Goal: Information Seeking & Learning: Compare options

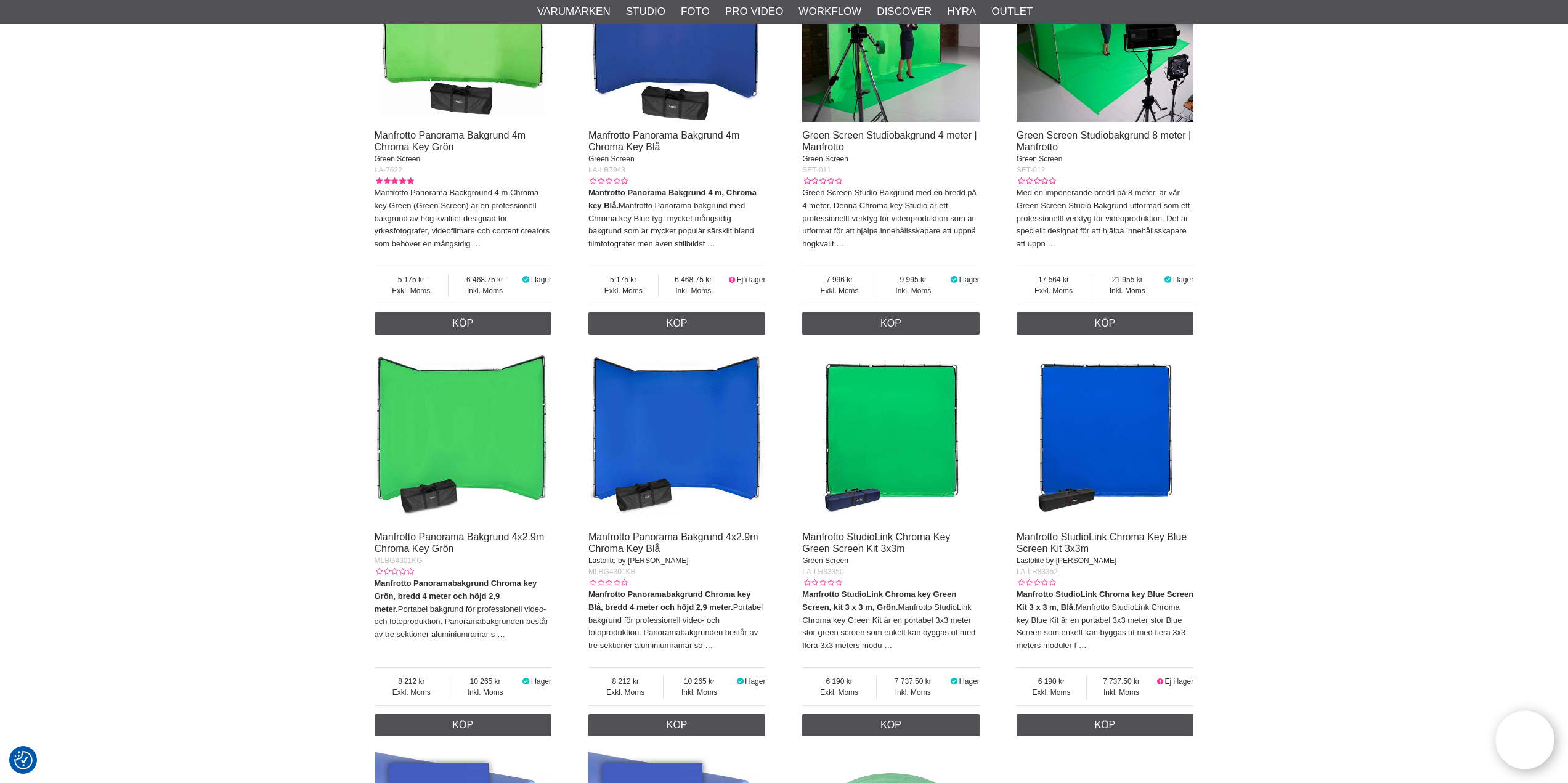
scroll to position [2218, 0]
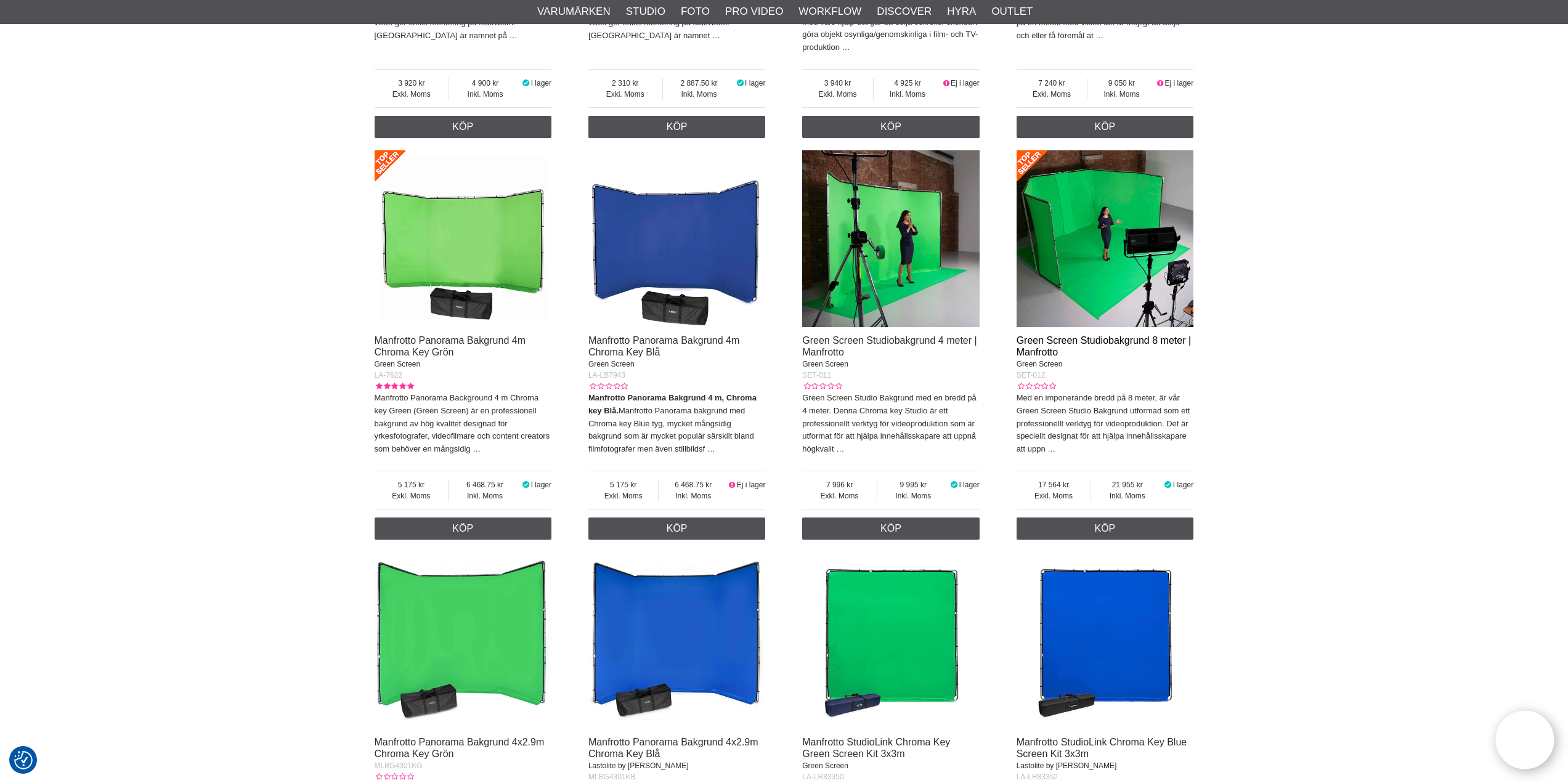
click at [1156, 339] on link "Green Screen Studiobakgrund 8 meter | Manfrotto" at bounding box center [1103, 345] width 174 height 22
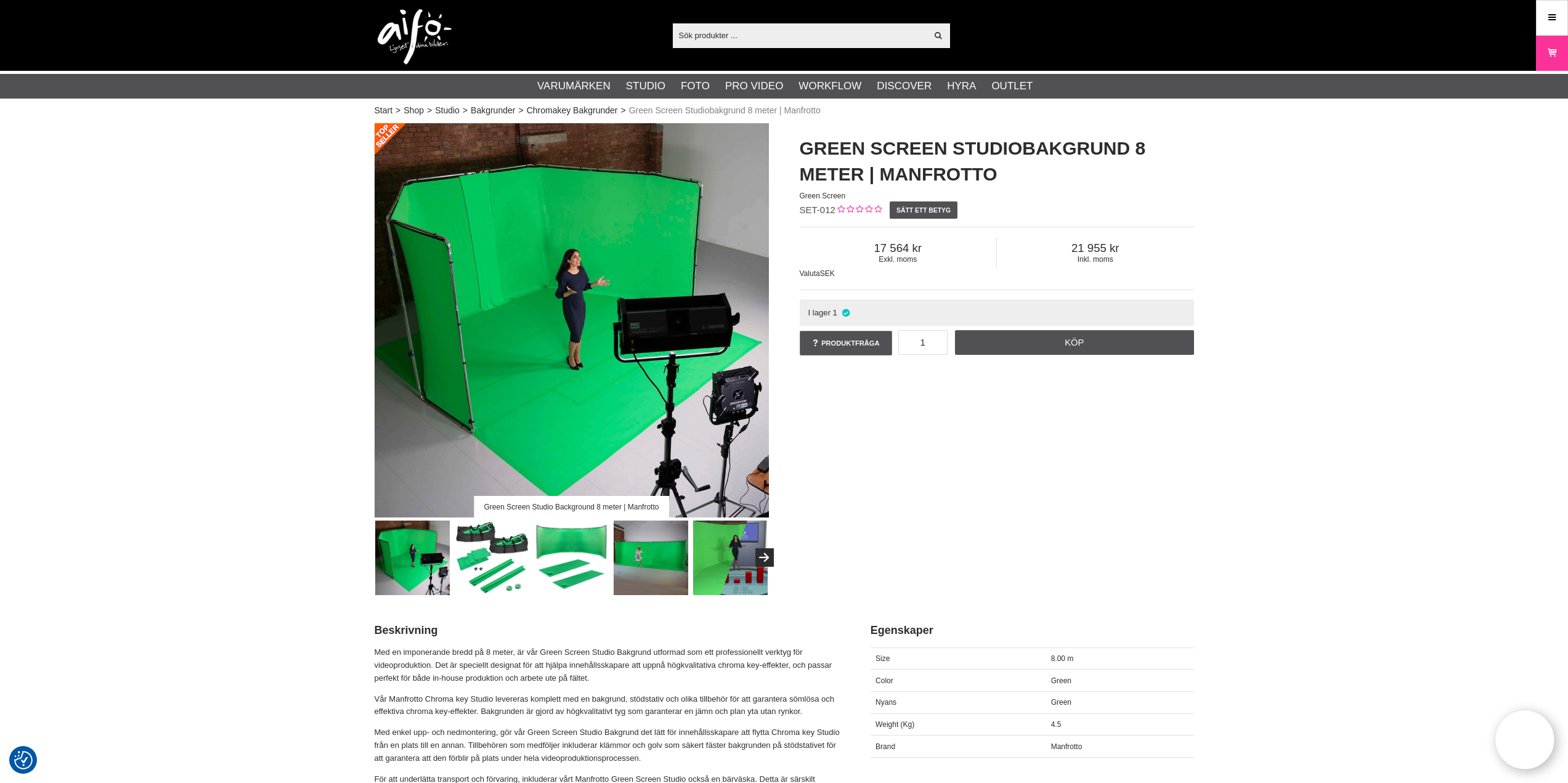
click at [560, 551] on img at bounding box center [571, 558] width 74 height 75
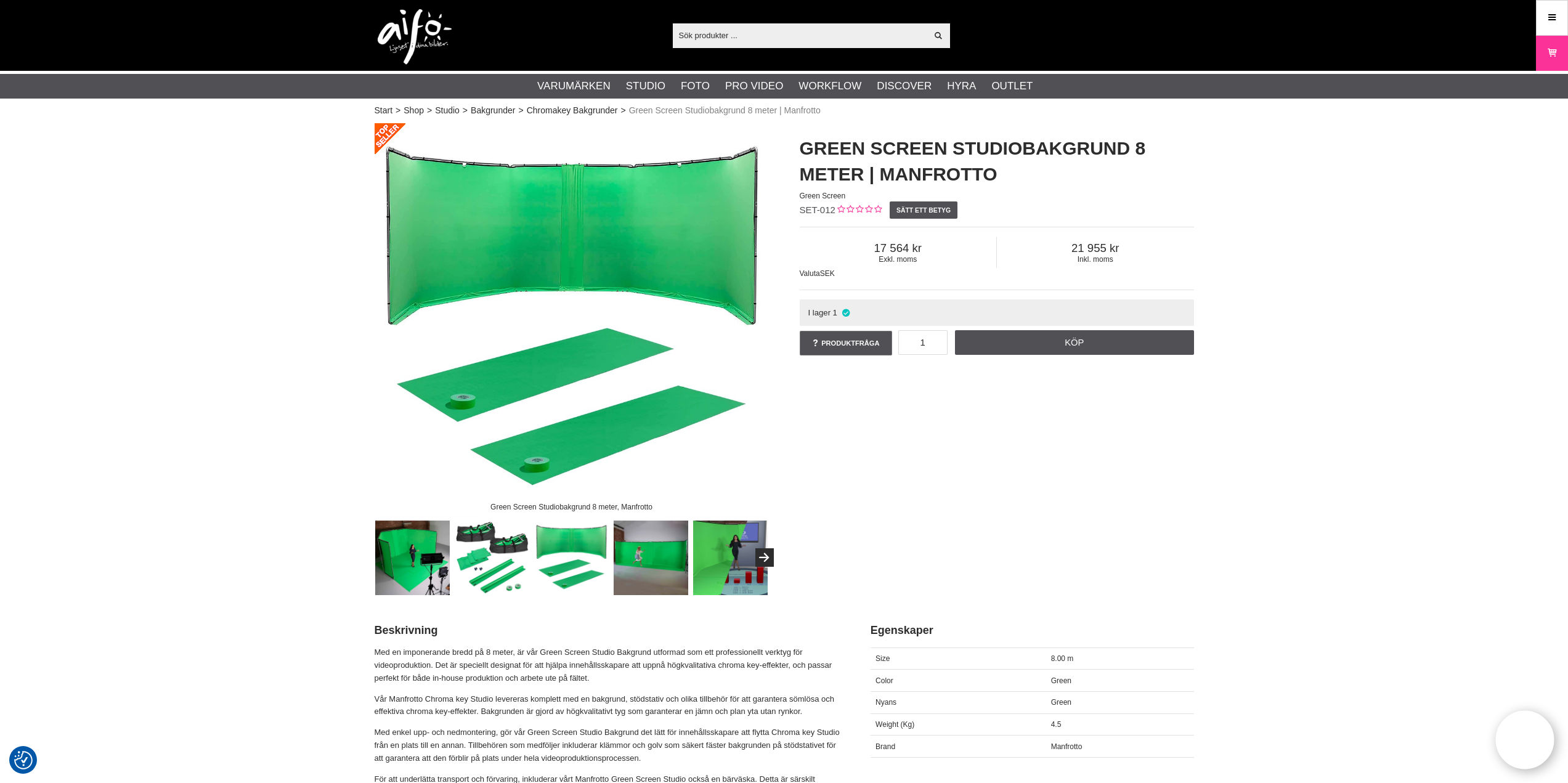
click at [648, 552] on img at bounding box center [650, 558] width 74 height 75
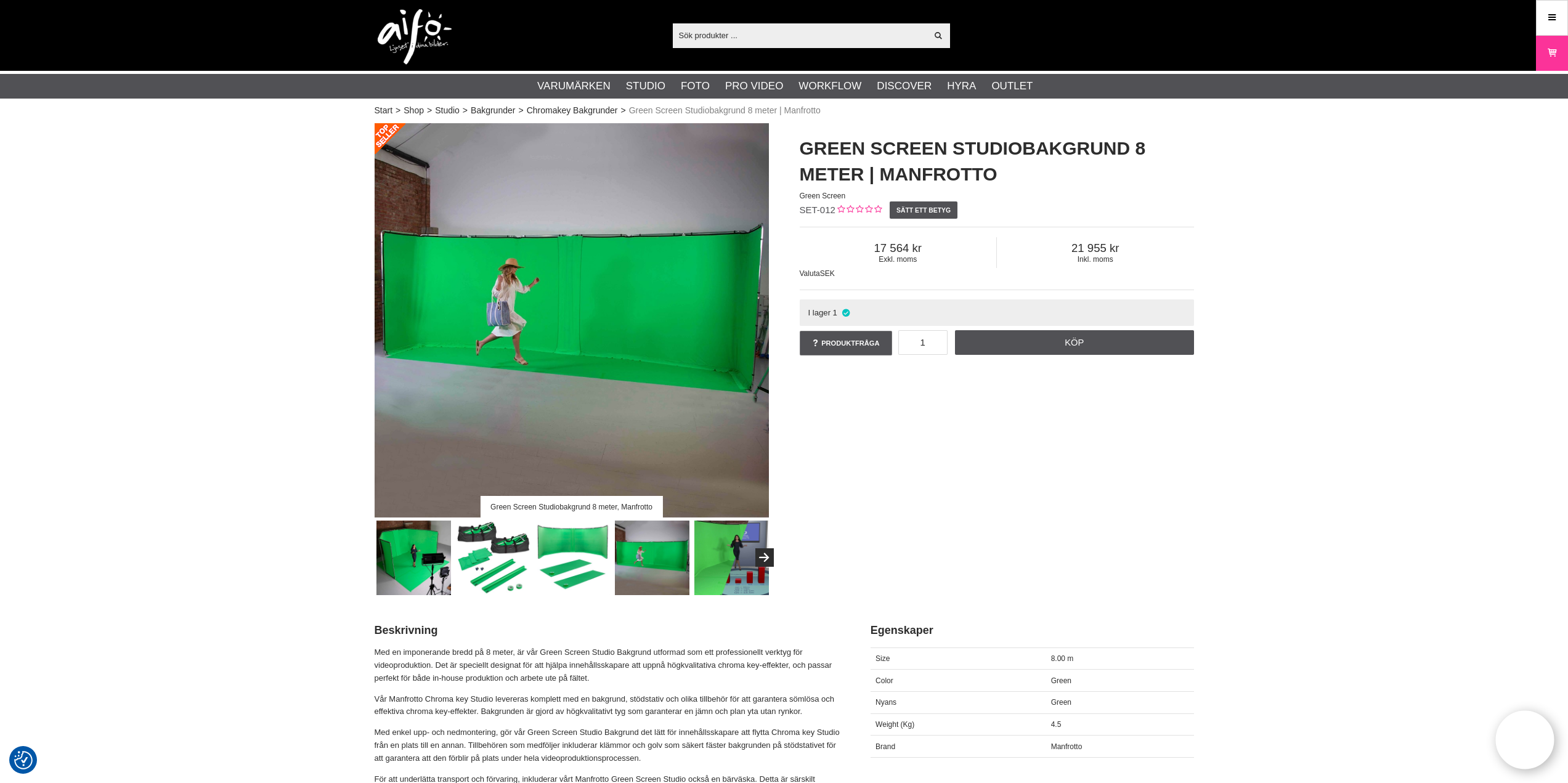
click at [712, 557] on img at bounding box center [731, 558] width 74 height 75
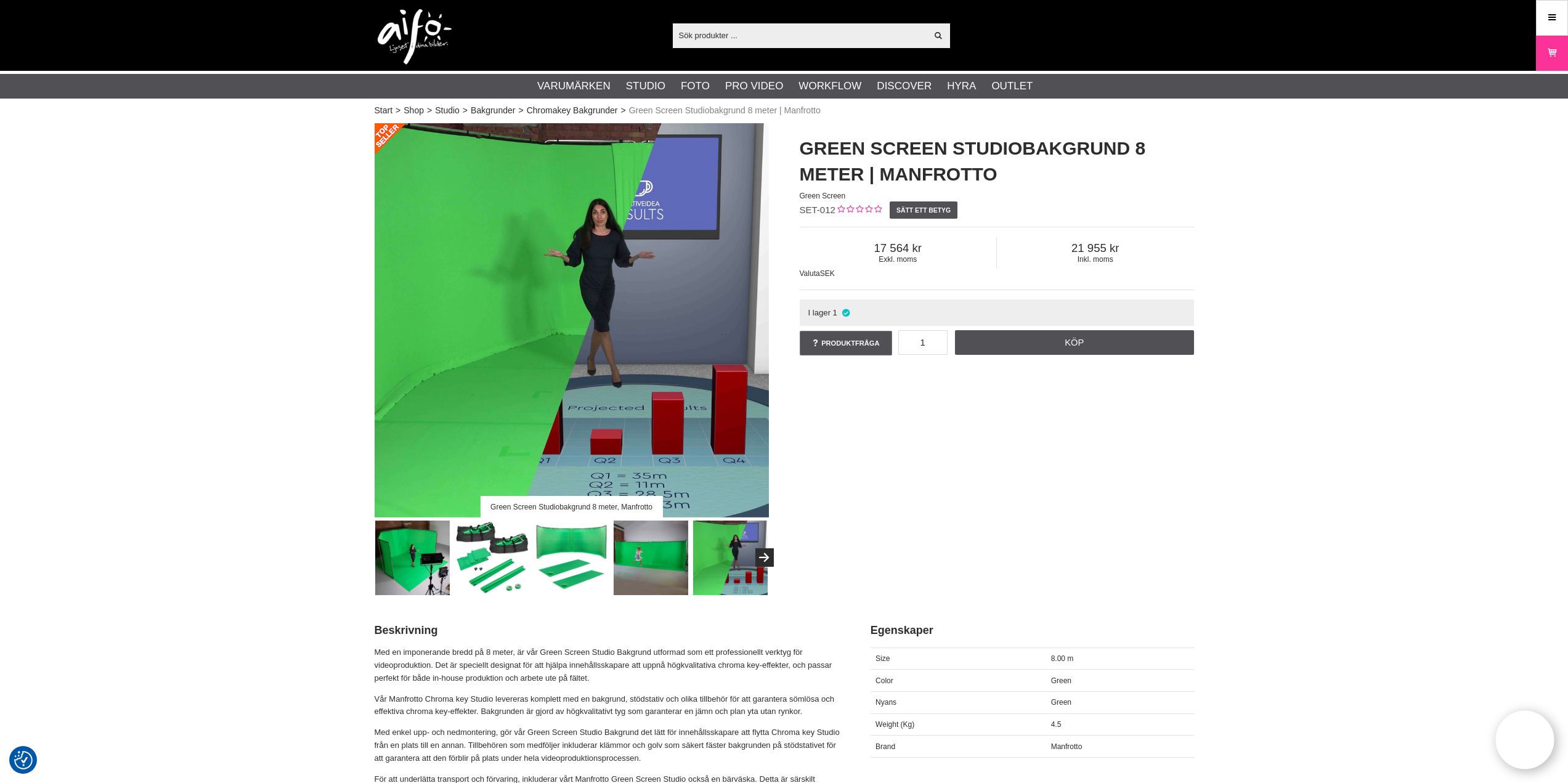
click at [427, 359] on img at bounding box center [571, 321] width 394 height 395
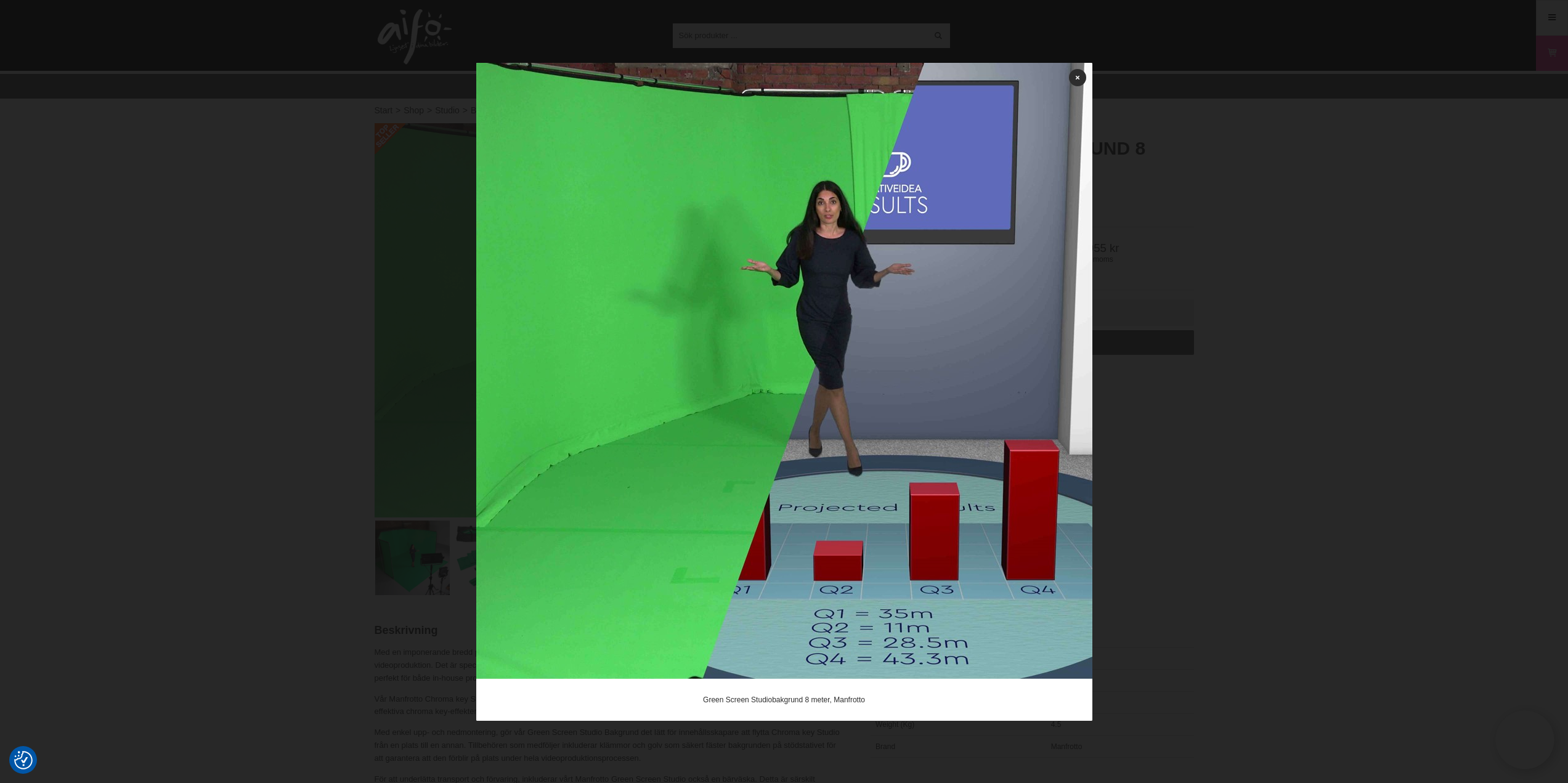
click at [1249, 407] on div at bounding box center [784, 391] width 1568 height 783
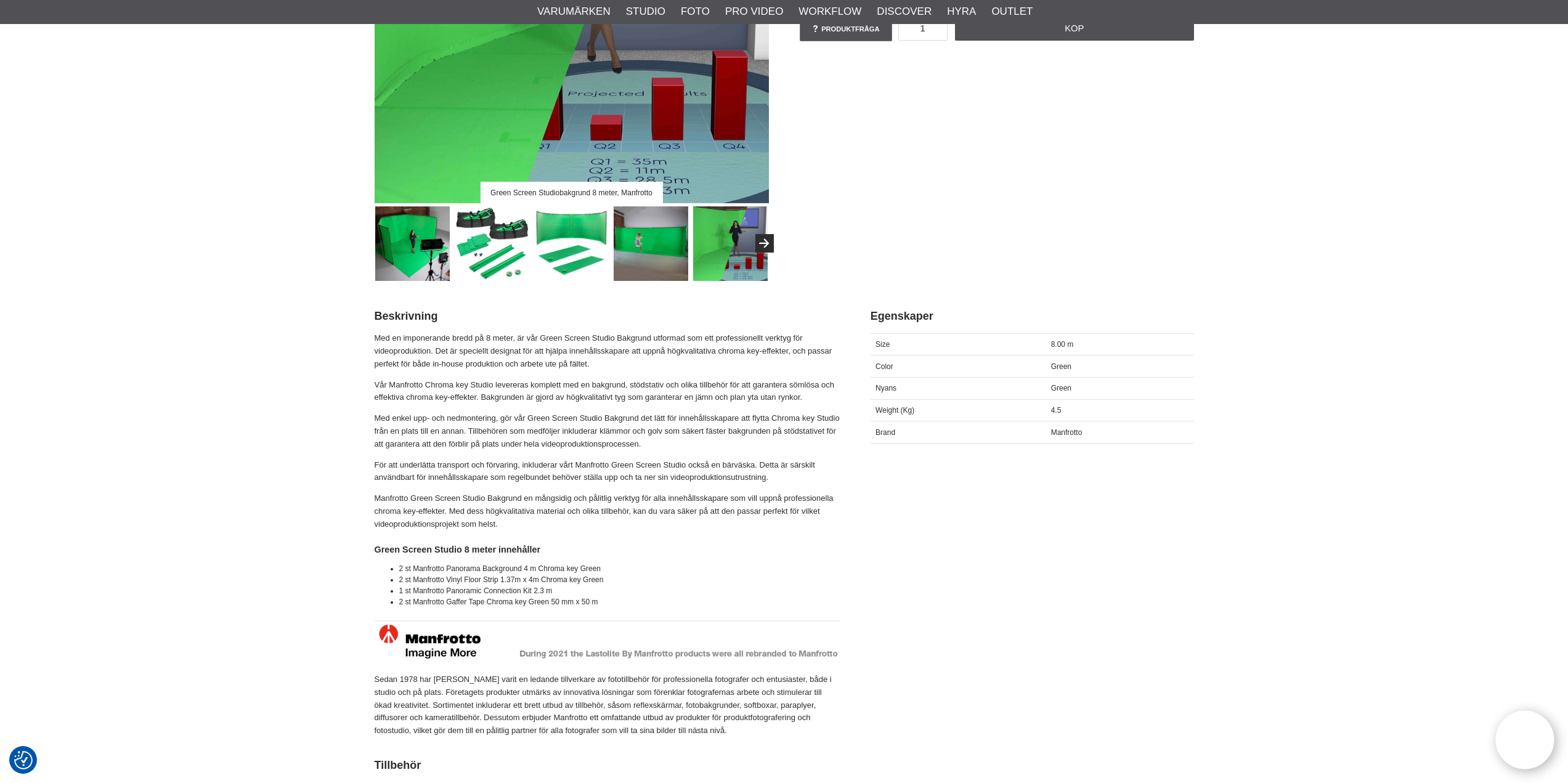
scroll to position [308, 0]
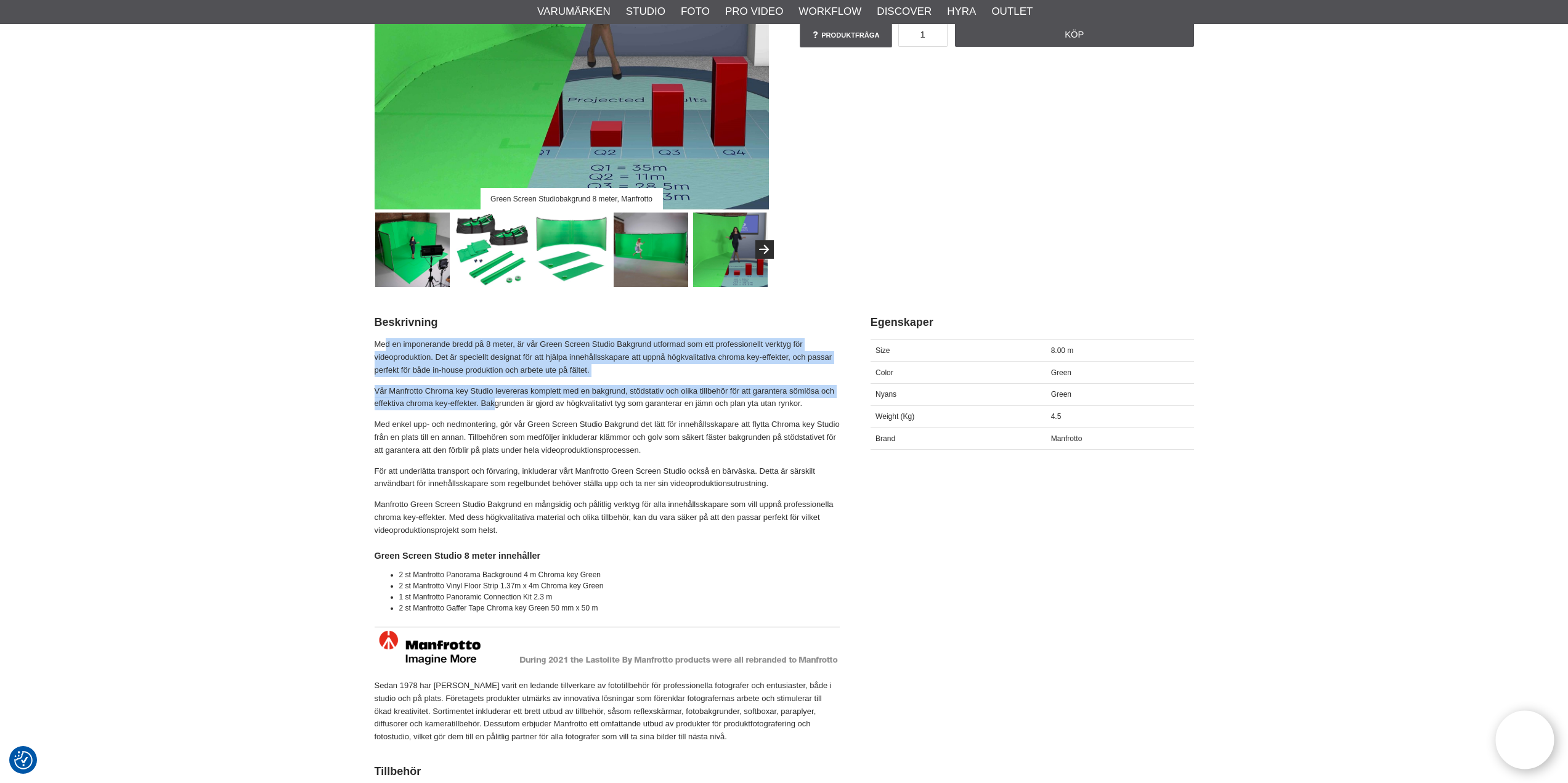
drag, startPoint x: 430, startPoint y: 344, endPoint x: 496, endPoint y: 400, distance: 86.6
click at [496, 400] on div "Beskrivning Med en imponerande bredd på 8 meter, är vår Green Screen Studio Bak…" at bounding box center [614, 527] width 480 height 449
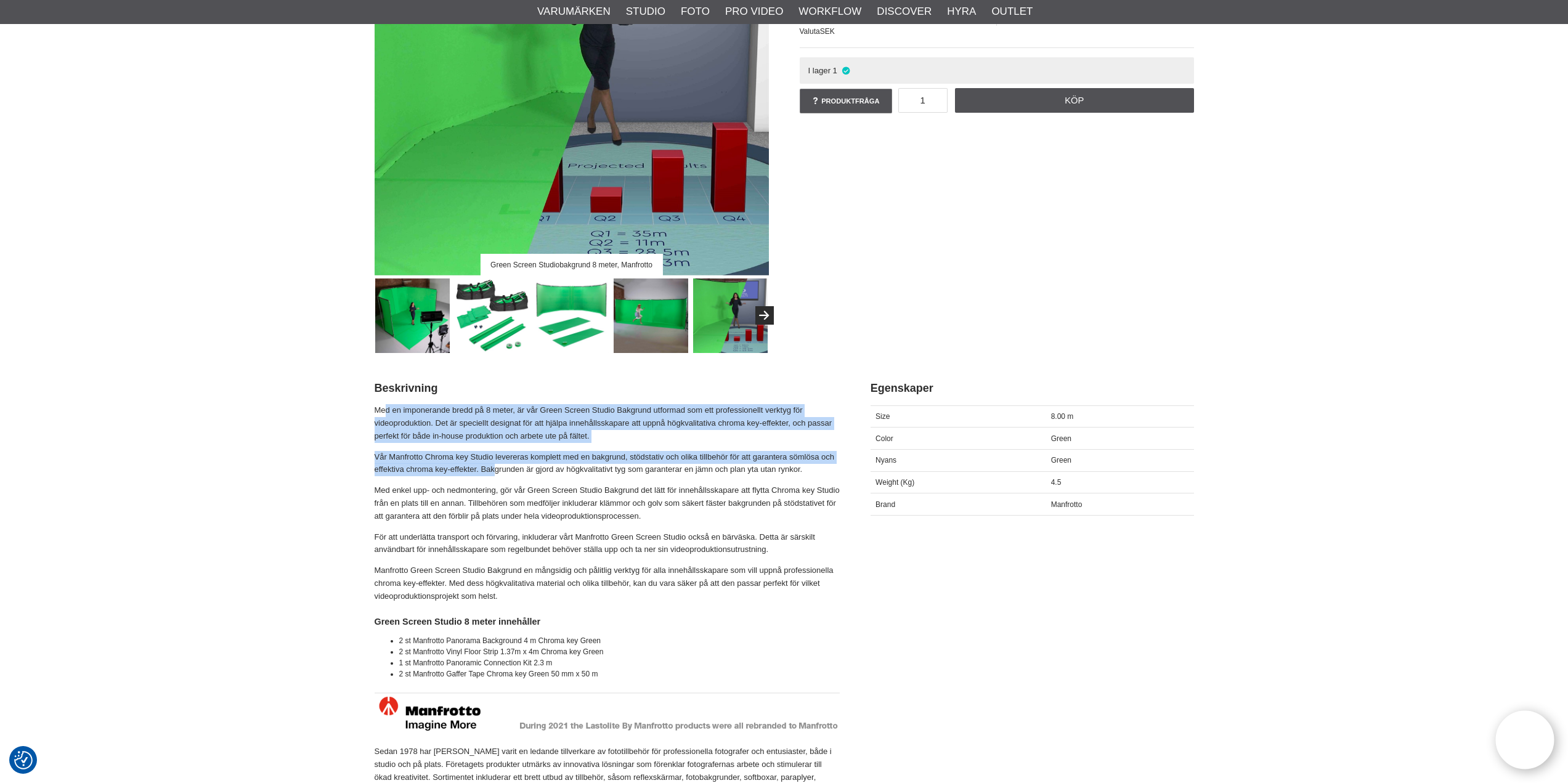
scroll to position [246, 0]
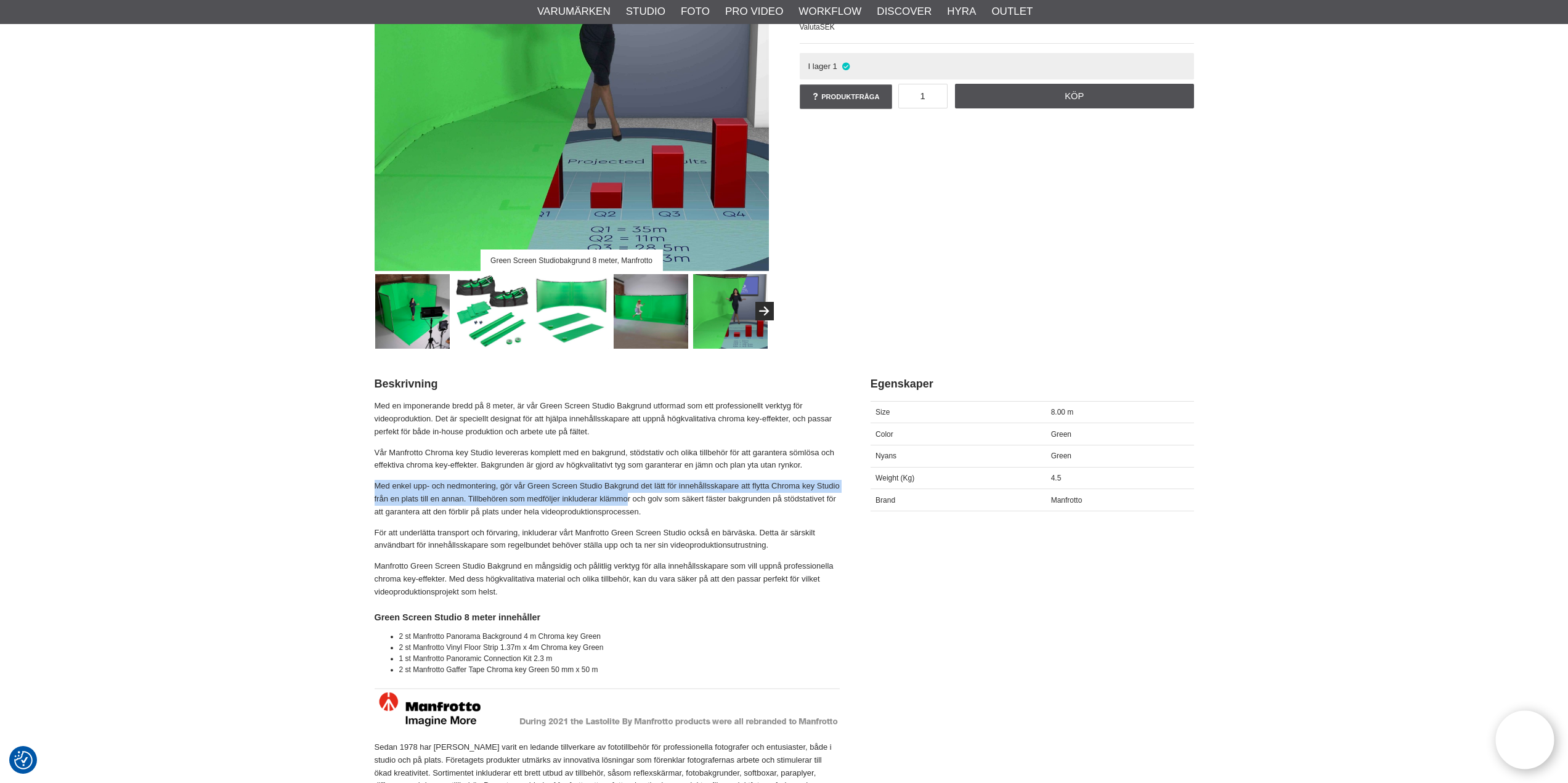
drag, startPoint x: 376, startPoint y: 484, endPoint x: 628, endPoint y: 504, distance: 252.8
click at [628, 504] on p "Med enkel upp- och nedmontering, gör vår Green Screen Studio Bakgrund det lätt …" at bounding box center [607, 499] width 465 height 39
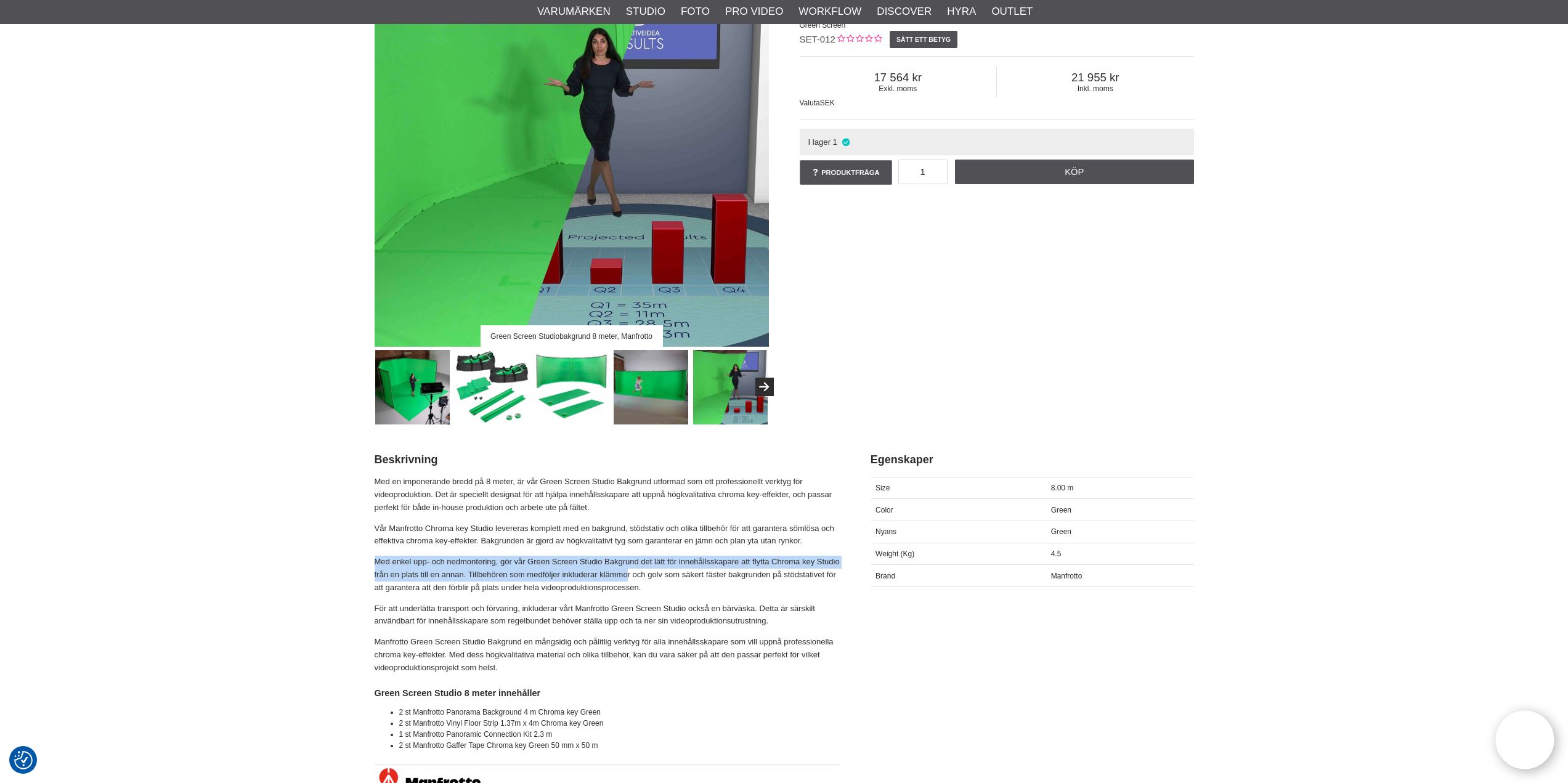
scroll to position [185, 0]
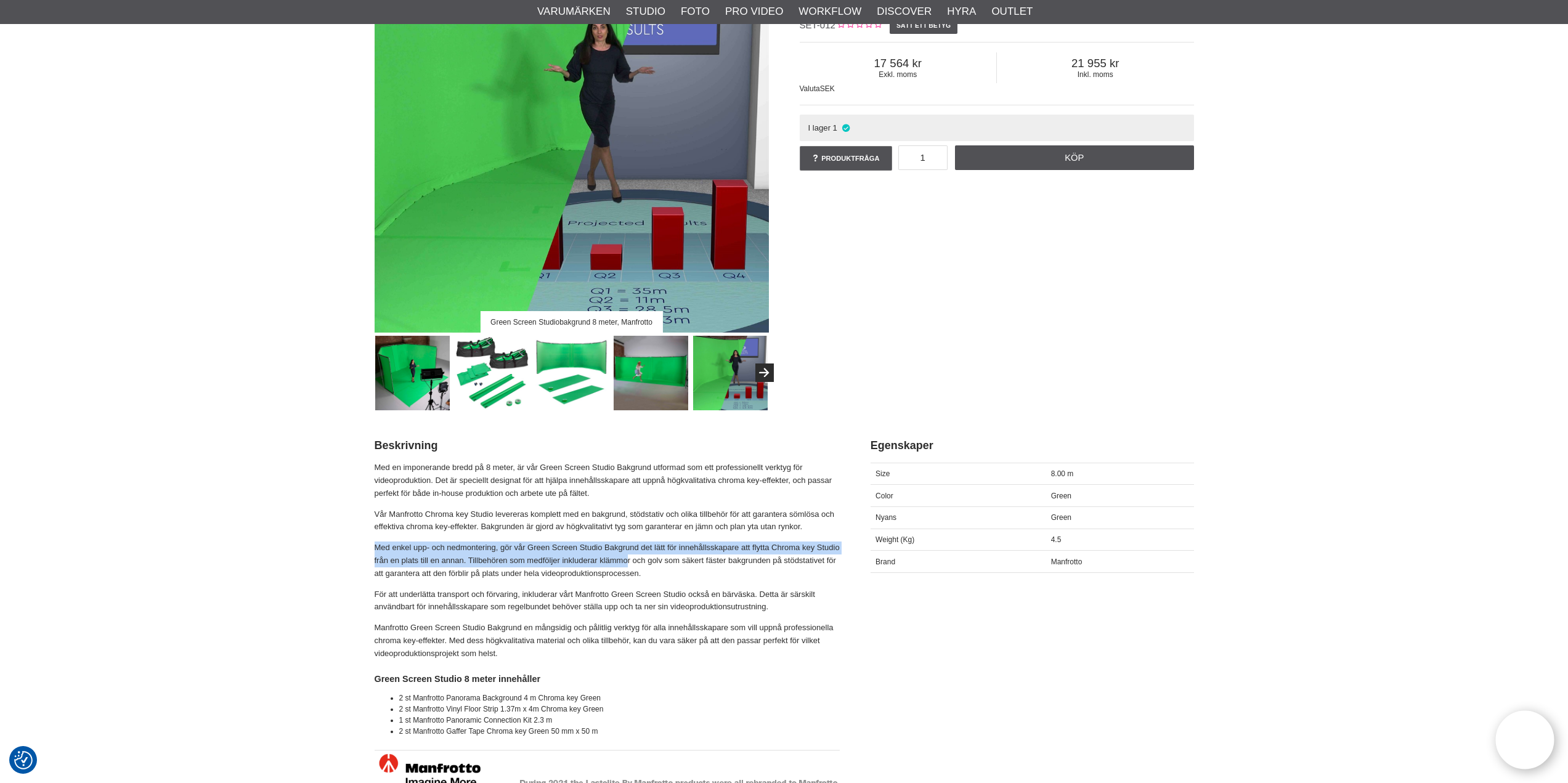
click at [642, 381] on img at bounding box center [650, 373] width 74 height 75
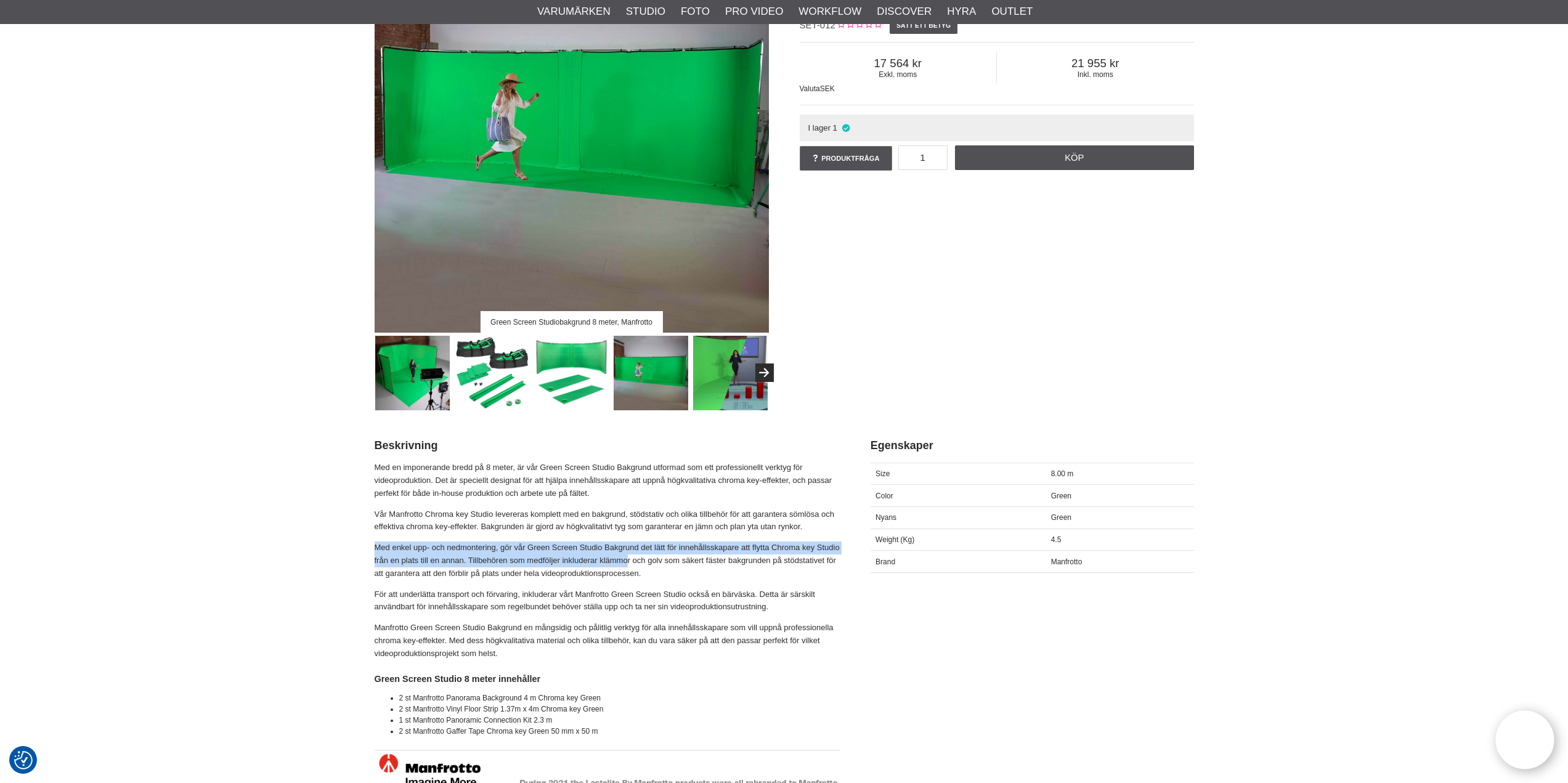
click at [578, 362] on img at bounding box center [571, 373] width 74 height 75
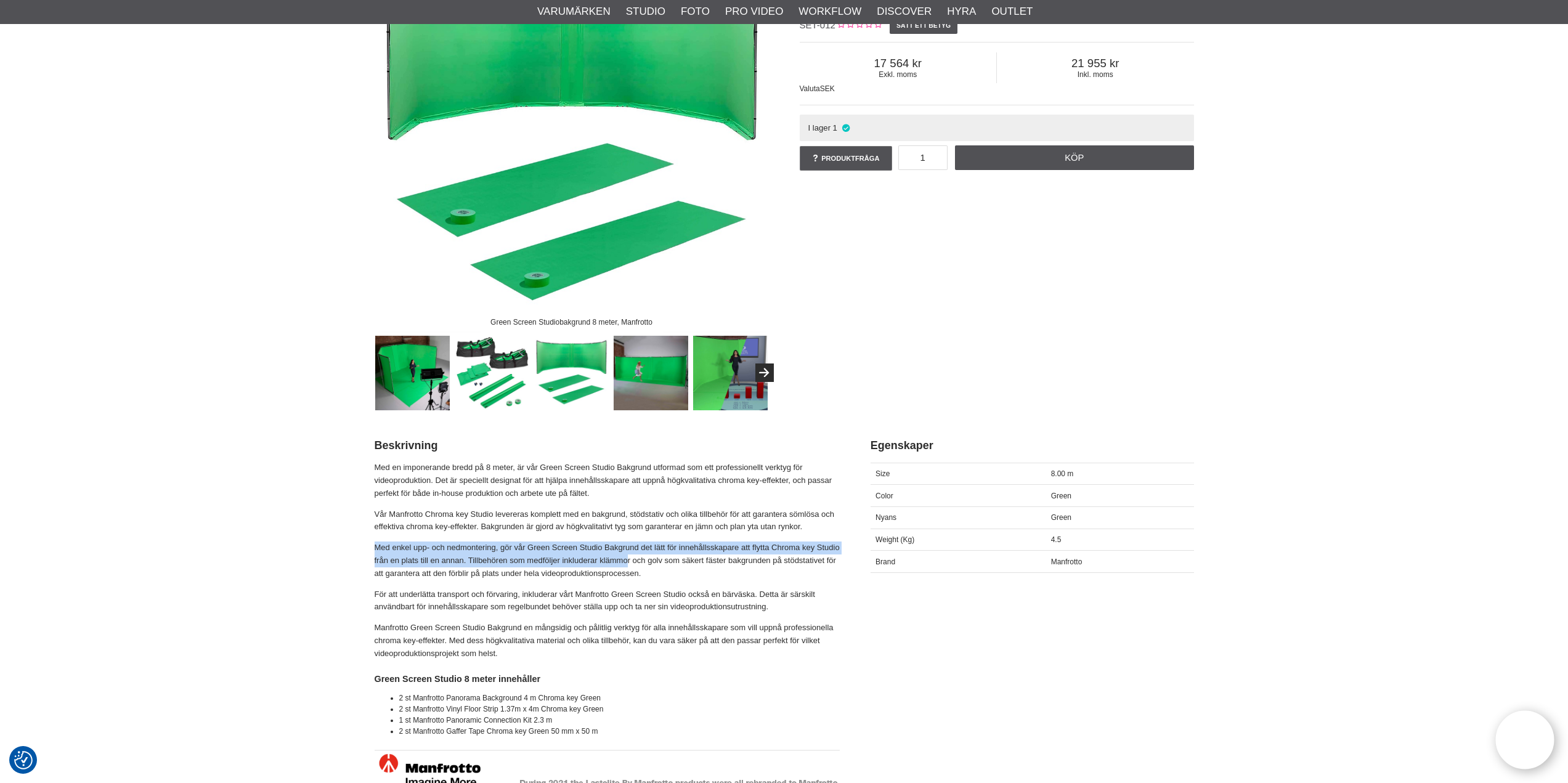
click at [649, 387] on img at bounding box center [650, 373] width 74 height 75
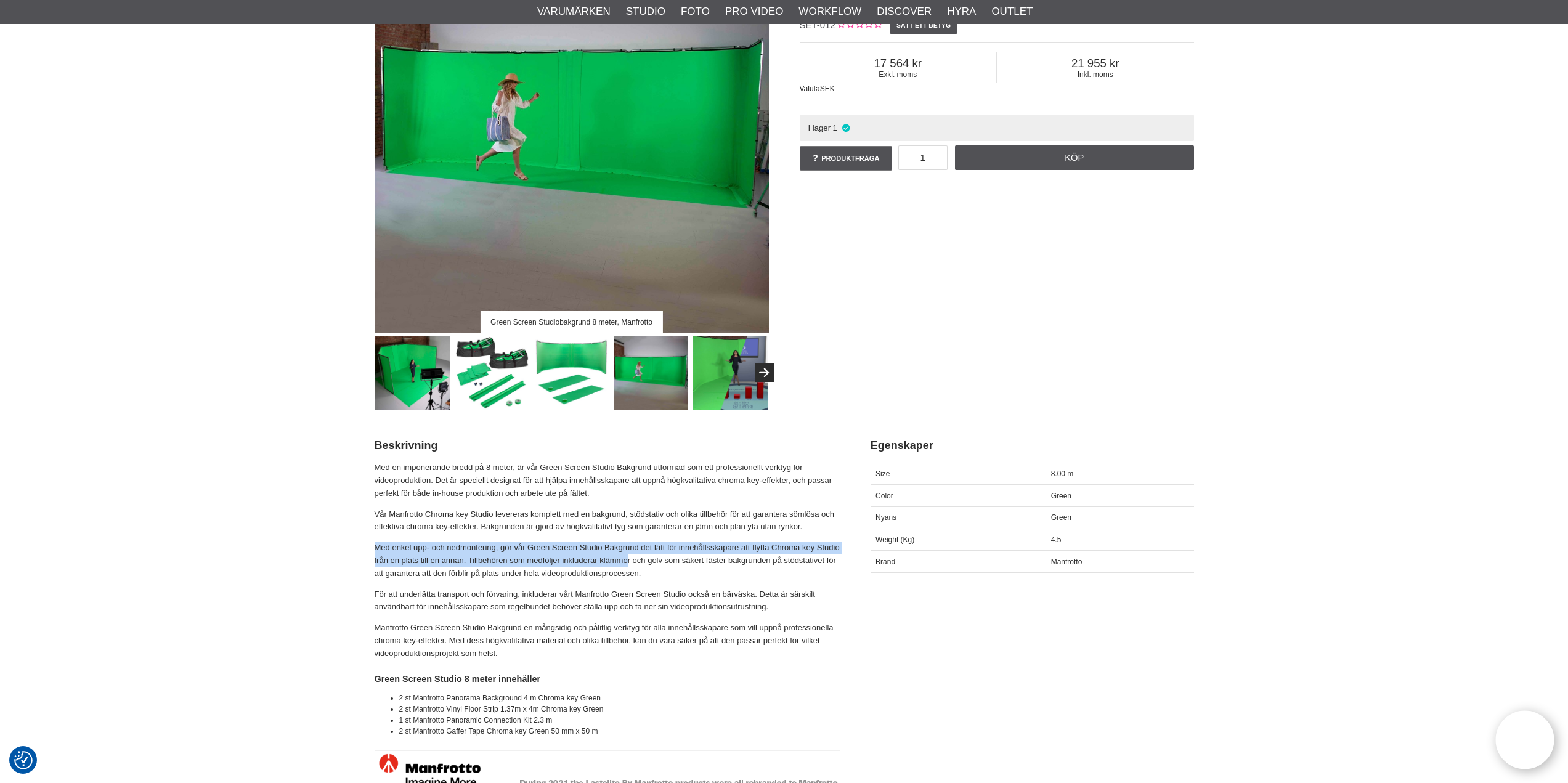
click at [593, 371] on img at bounding box center [571, 373] width 74 height 75
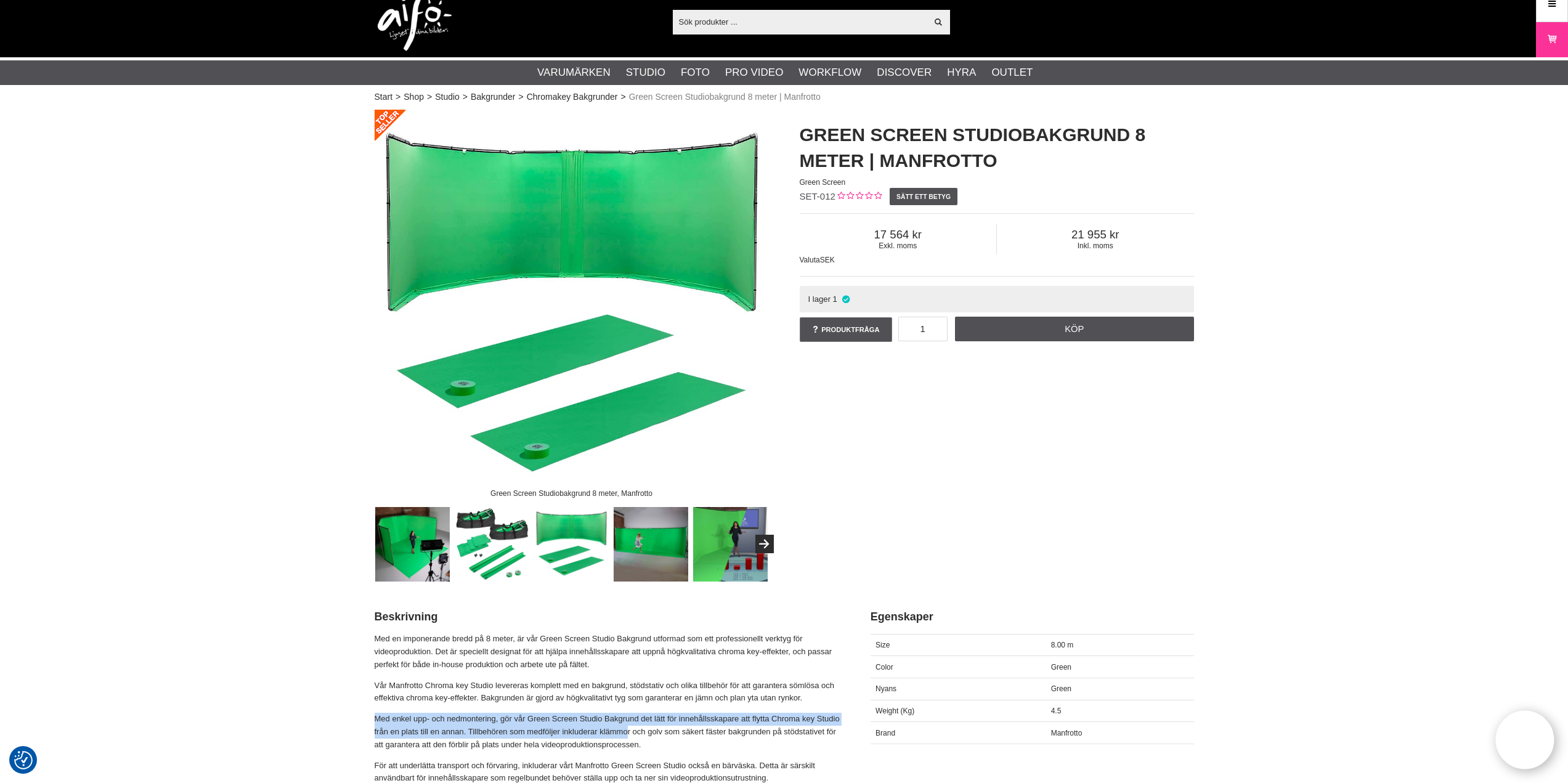
scroll to position [0, 0]
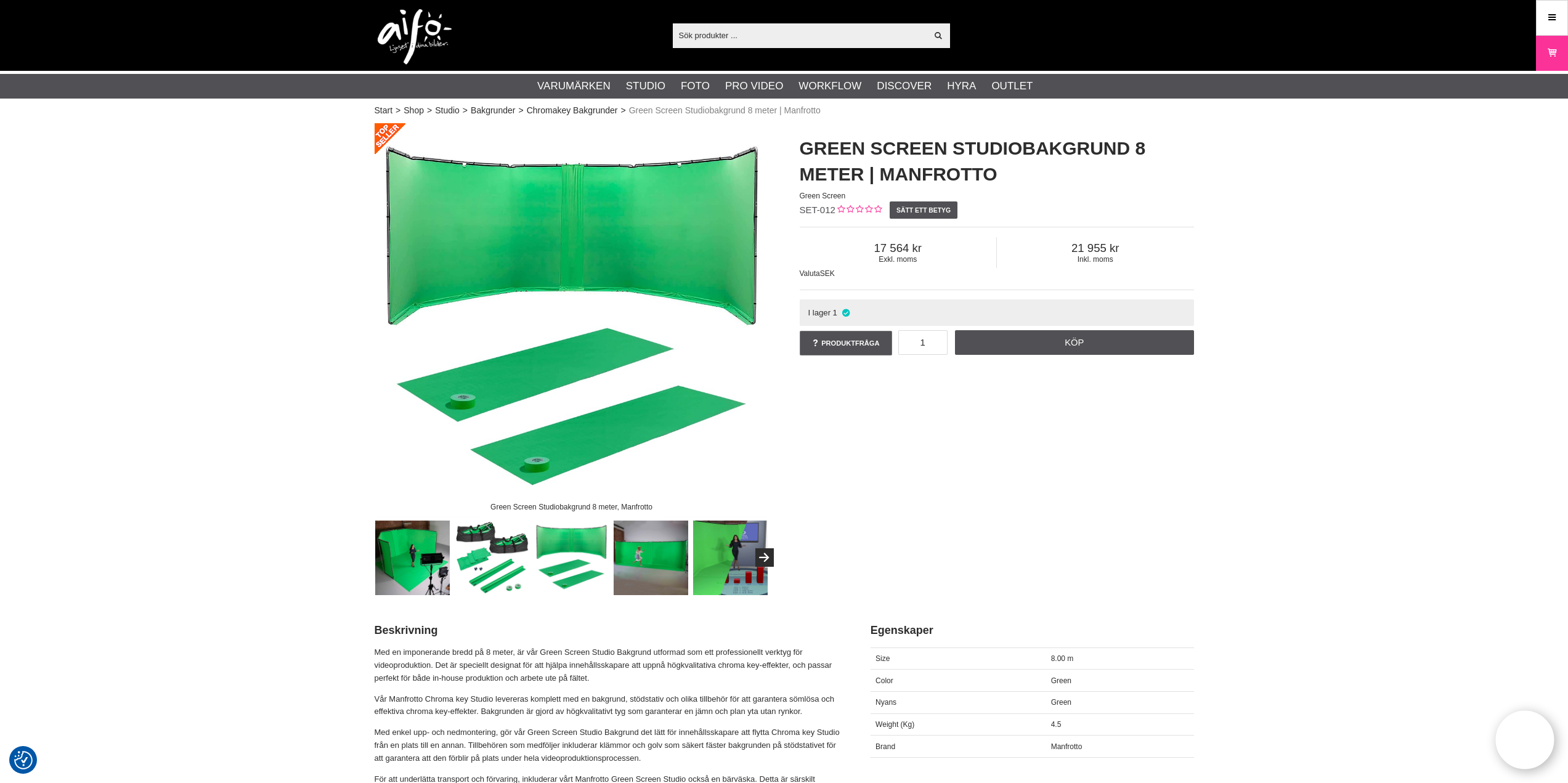
click at [524, 666] on p "Med en imponerande bredd på 8 meter, är vår Green Screen Studio Bakgrund utform…" at bounding box center [607, 666] width 465 height 39
drag, startPoint x: 507, startPoint y: 644, endPoint x: 531, endPoint y: 628, distance: 28.8
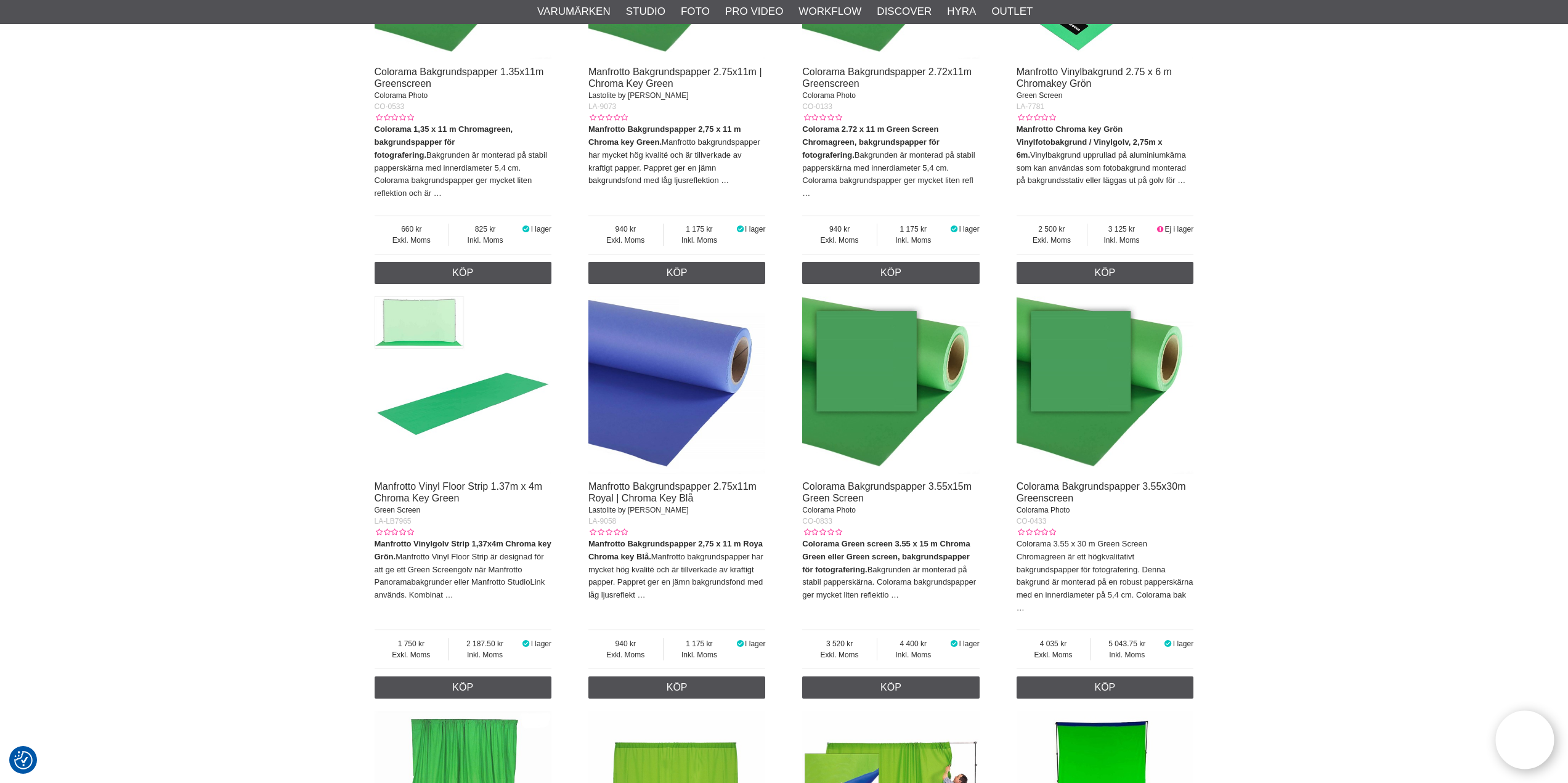
scroll to position [1233, 0]
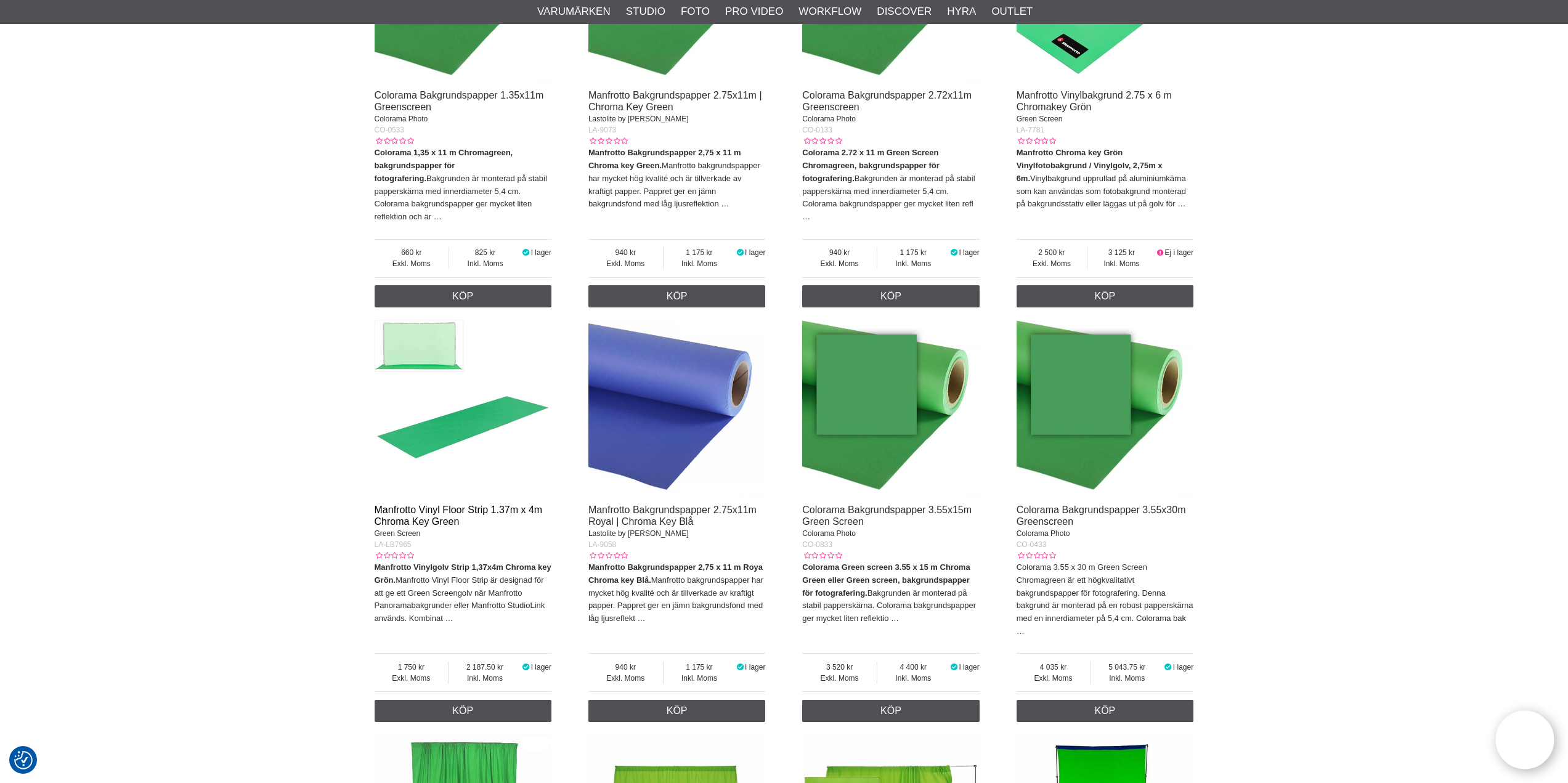
click at [427, 509] on link "Manfrotto Vinyl Floor Strip 1.37m x 4m Chroma Key Green" at bounding box center [458, 516] width 168 height 22
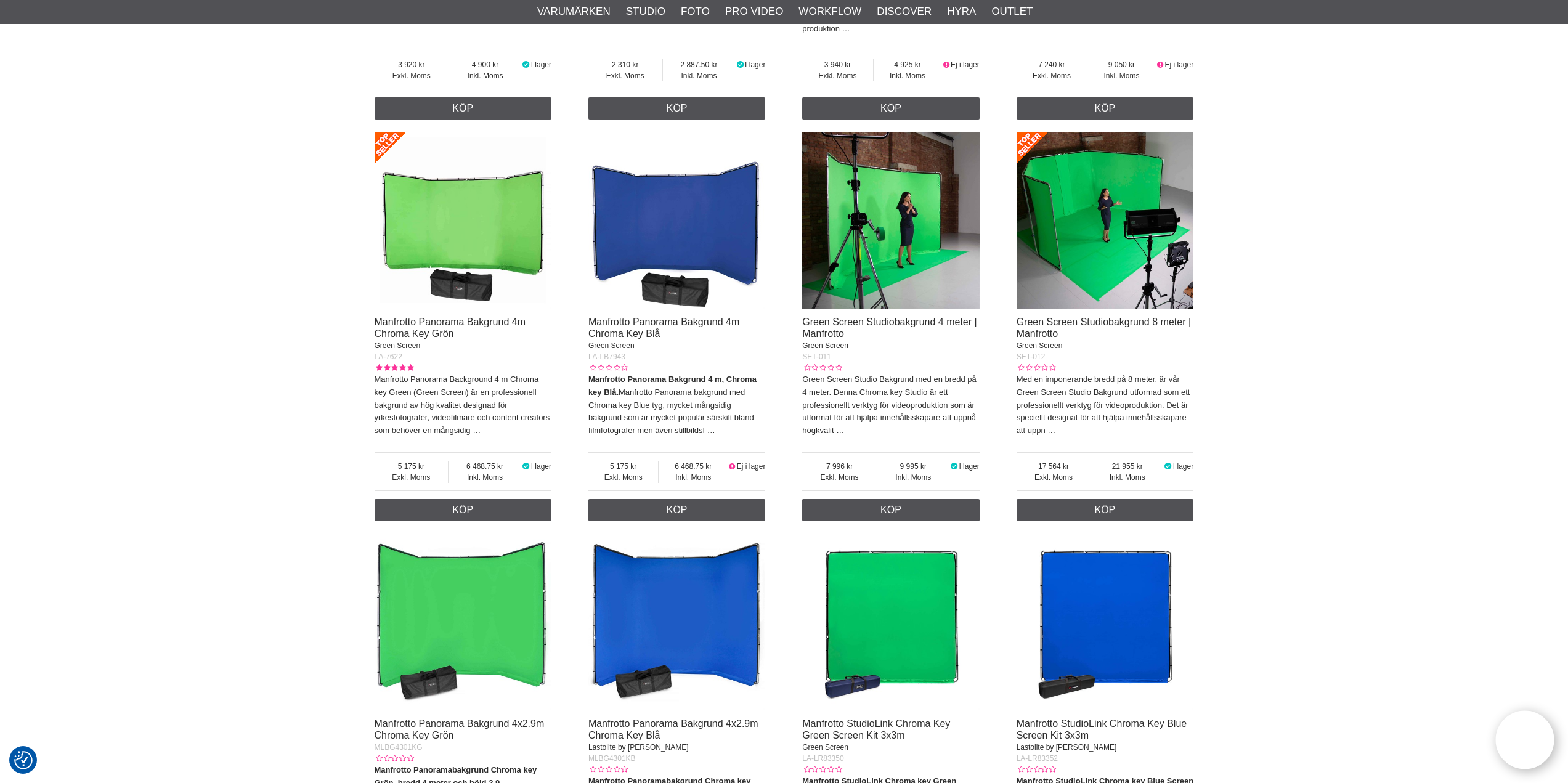
scroll to position [2218, 0]
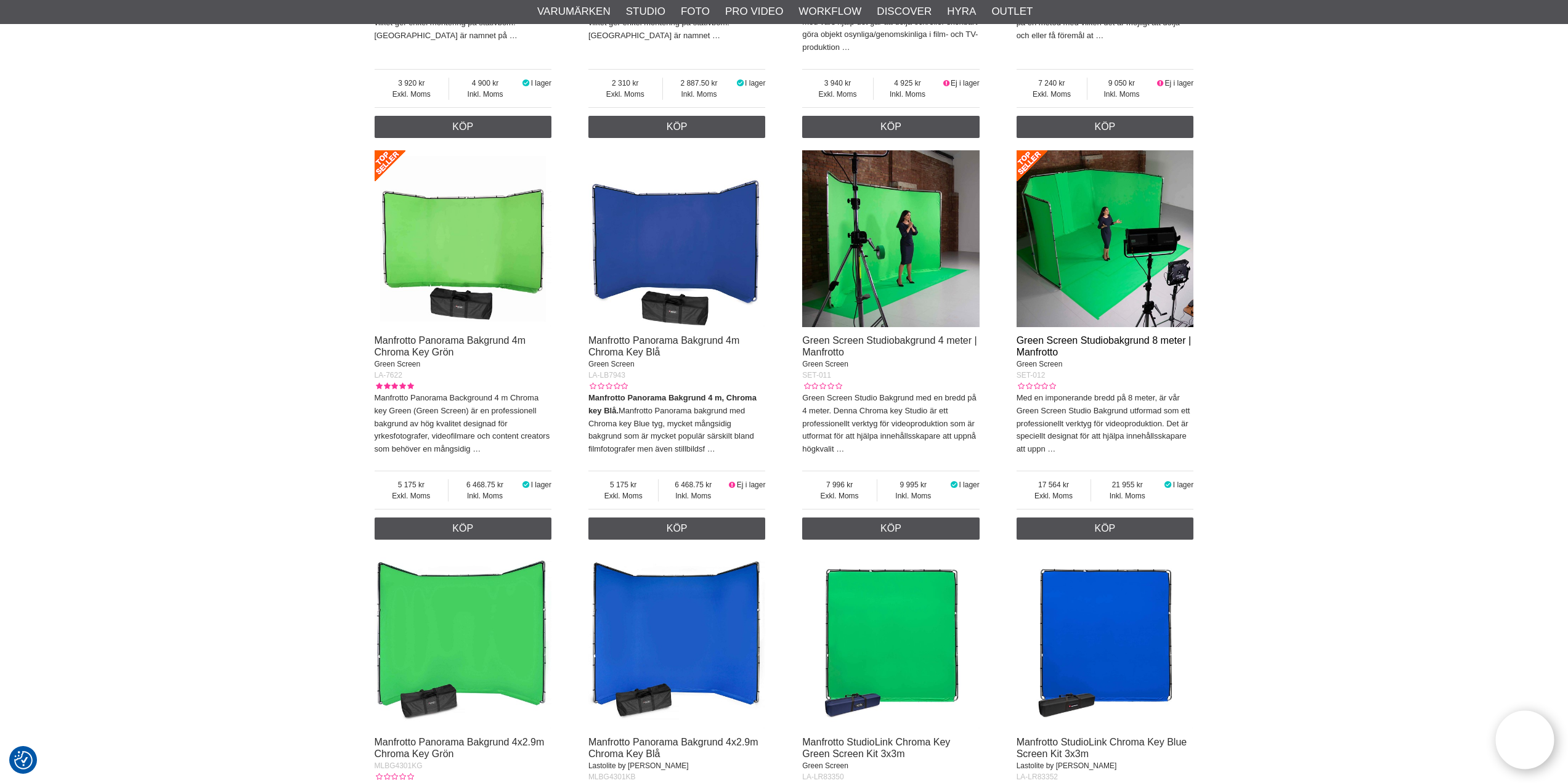
click at [1058, 341] on link "Green Screen Studiobakgrund 8 meter | Manfrotto" at bounding box center [1103, 345] width 174 height 22
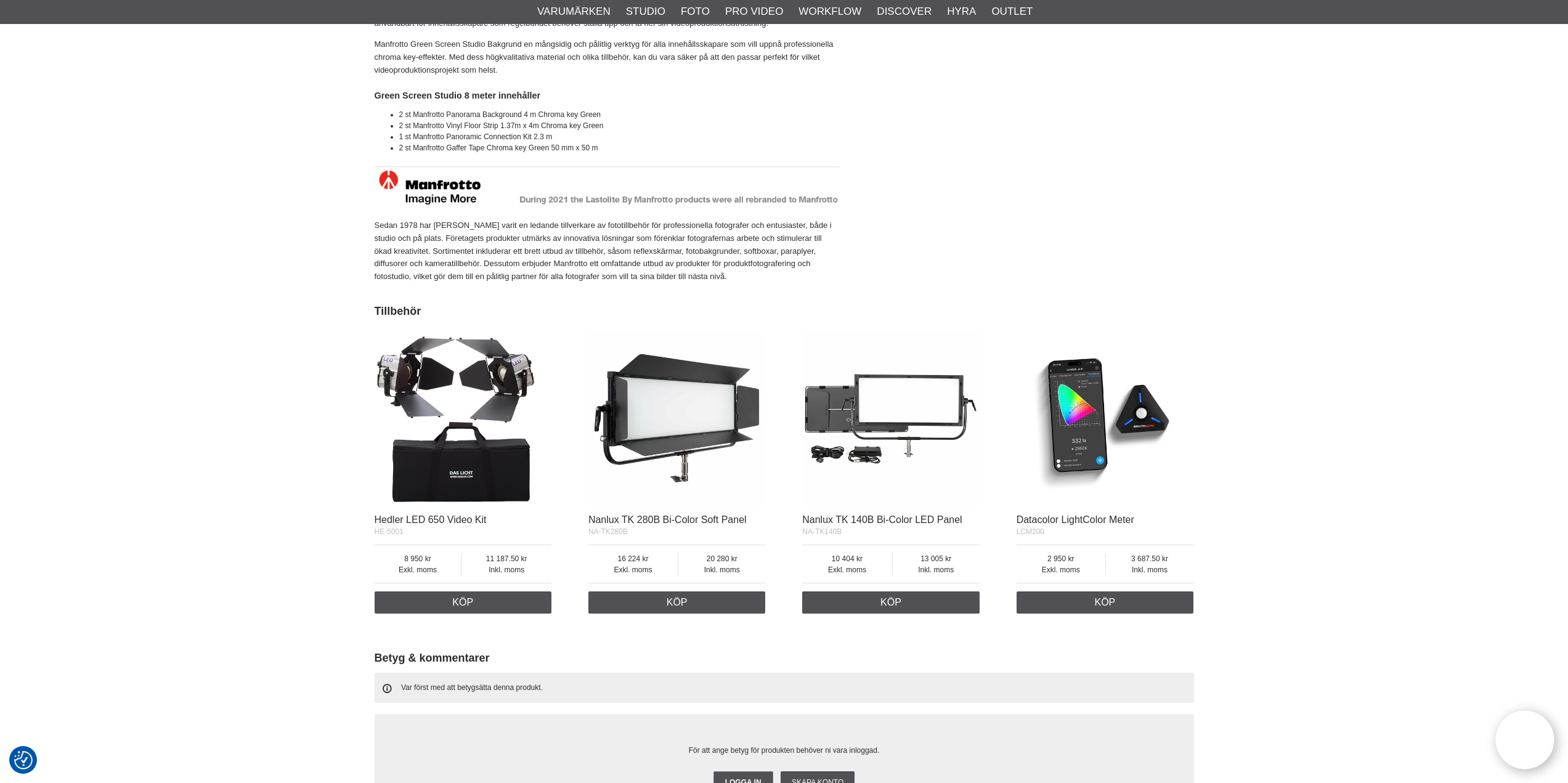
scroll to position [493, 0]
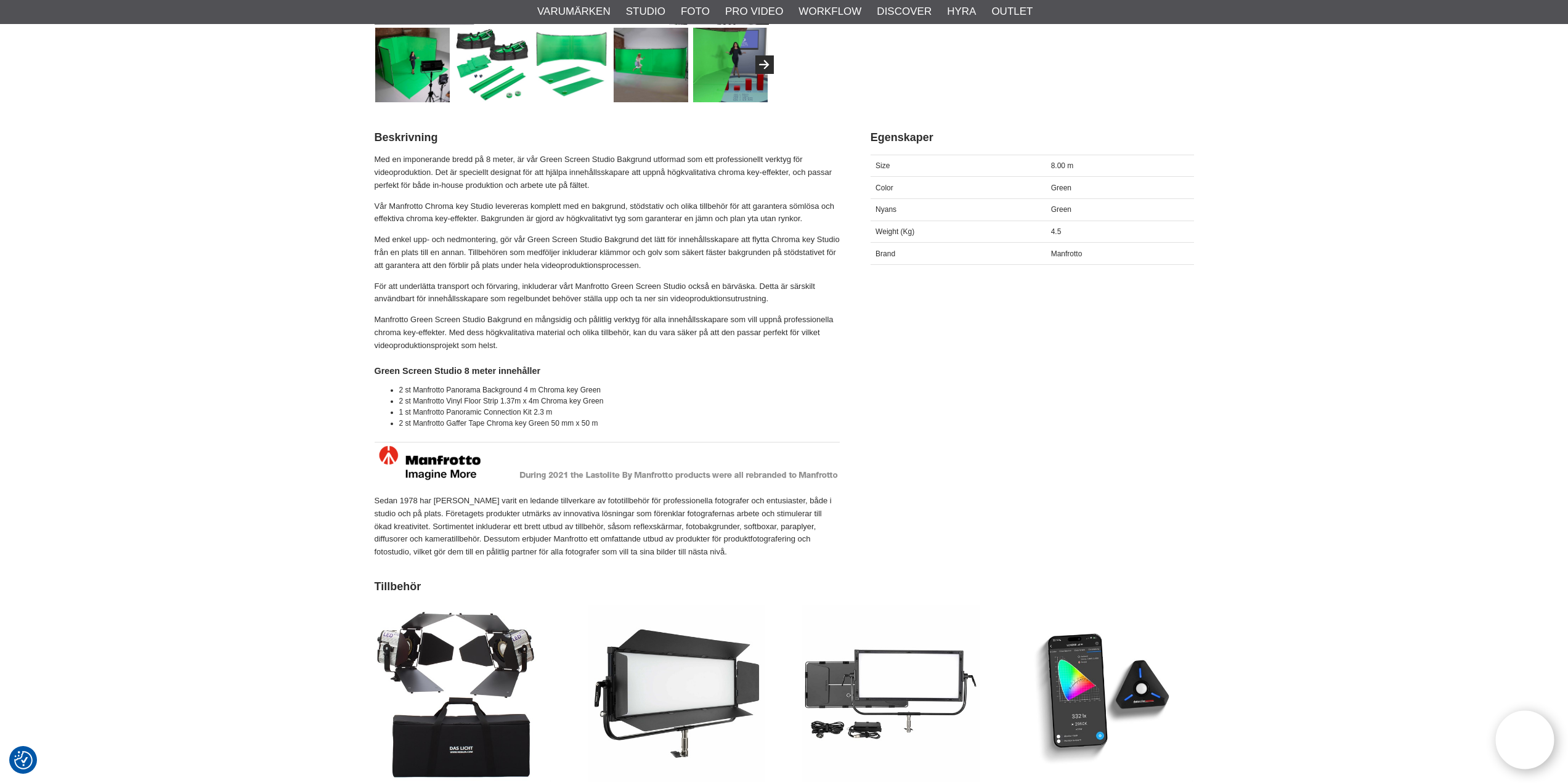
click at [529, 406] on li "2 st Manfrotto Vinyl Floor Strip 1.37m x 4m Chroma key Green" at bounding box center [619, 401] width 440 height 11
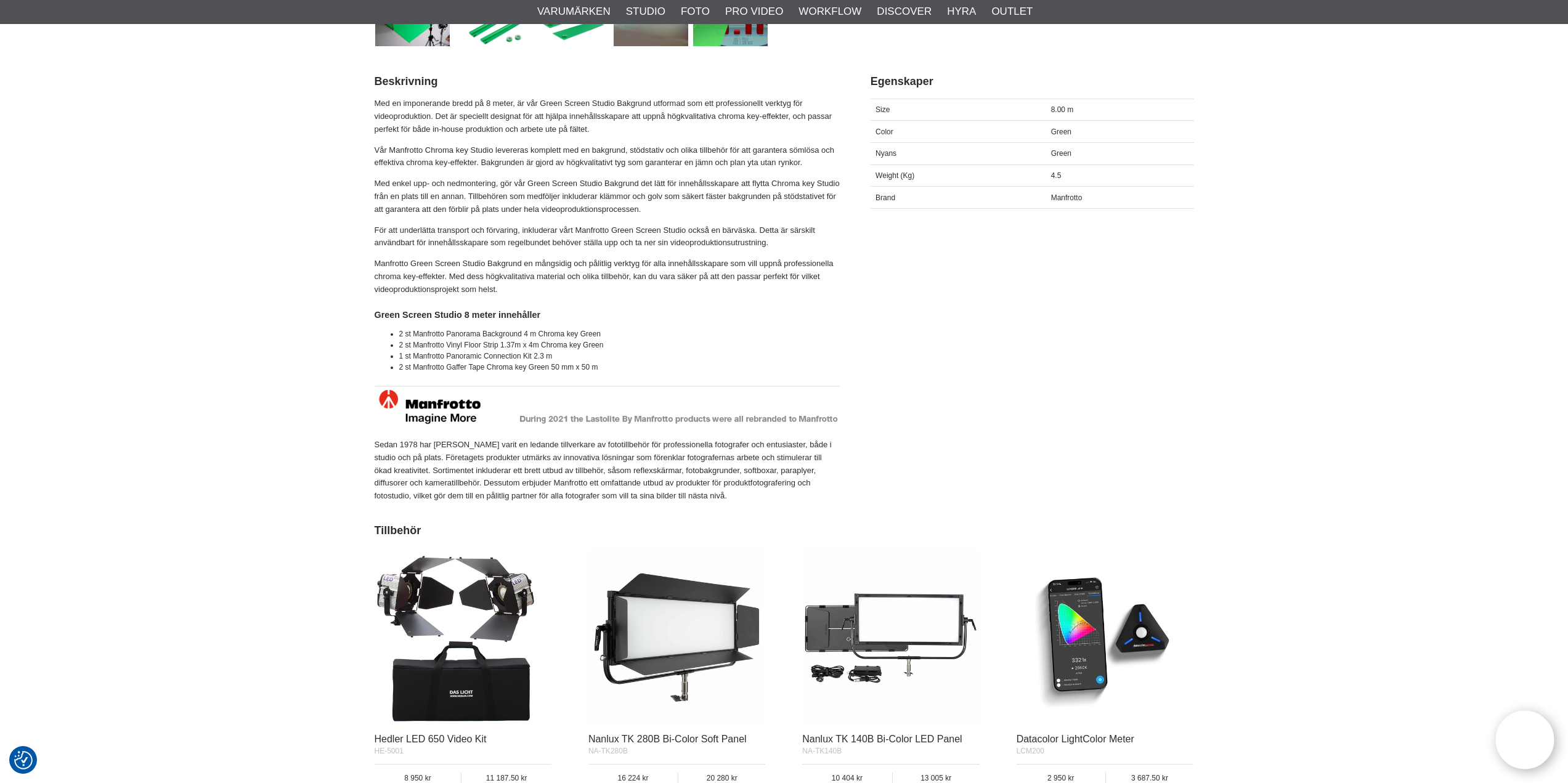
scroll to position [554, 0]
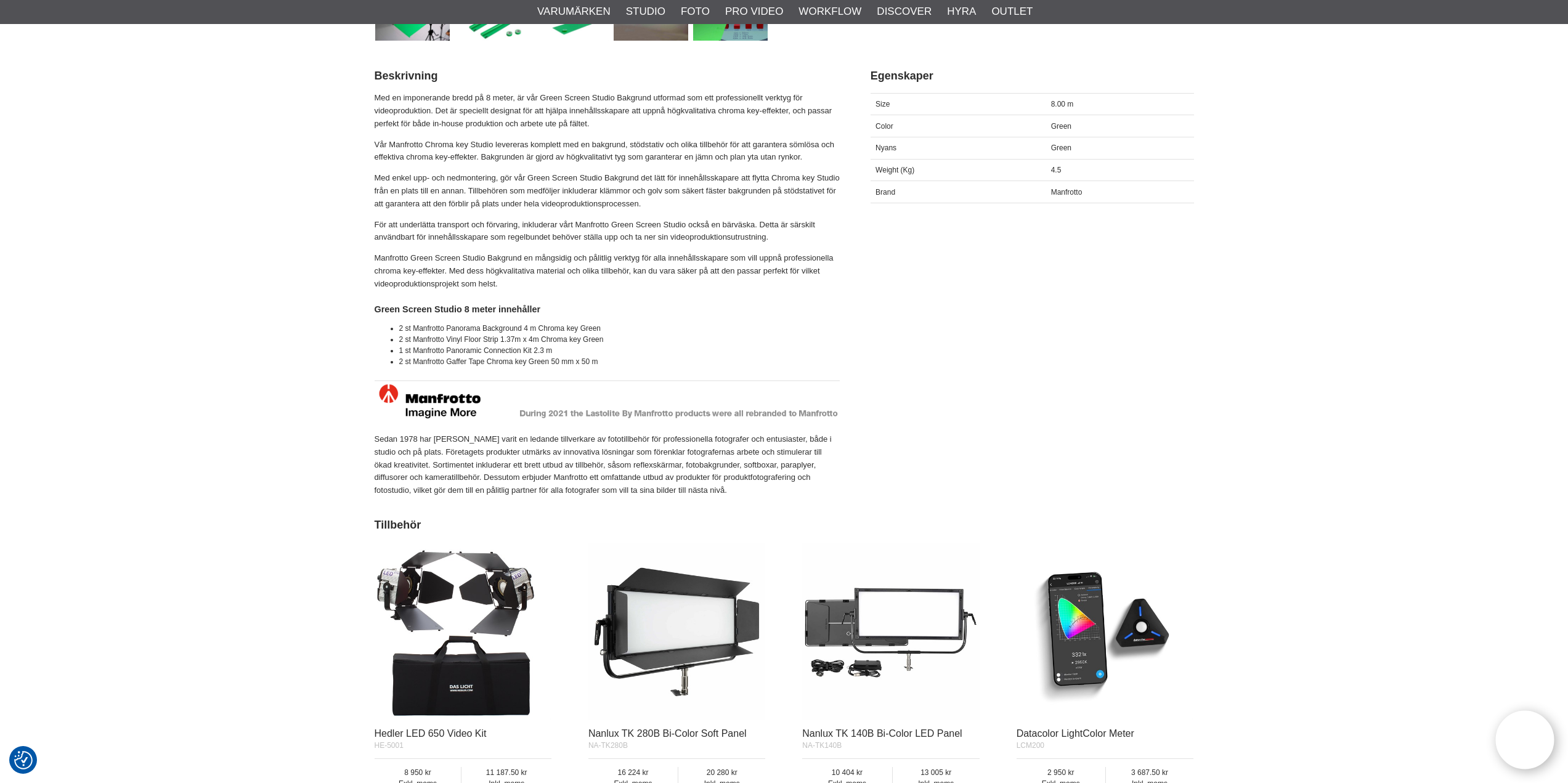
click at [505, 303] on h4 "Green Screen Studio 8 meter innehåller" at bounding box center [607, 310] width 465 height 12
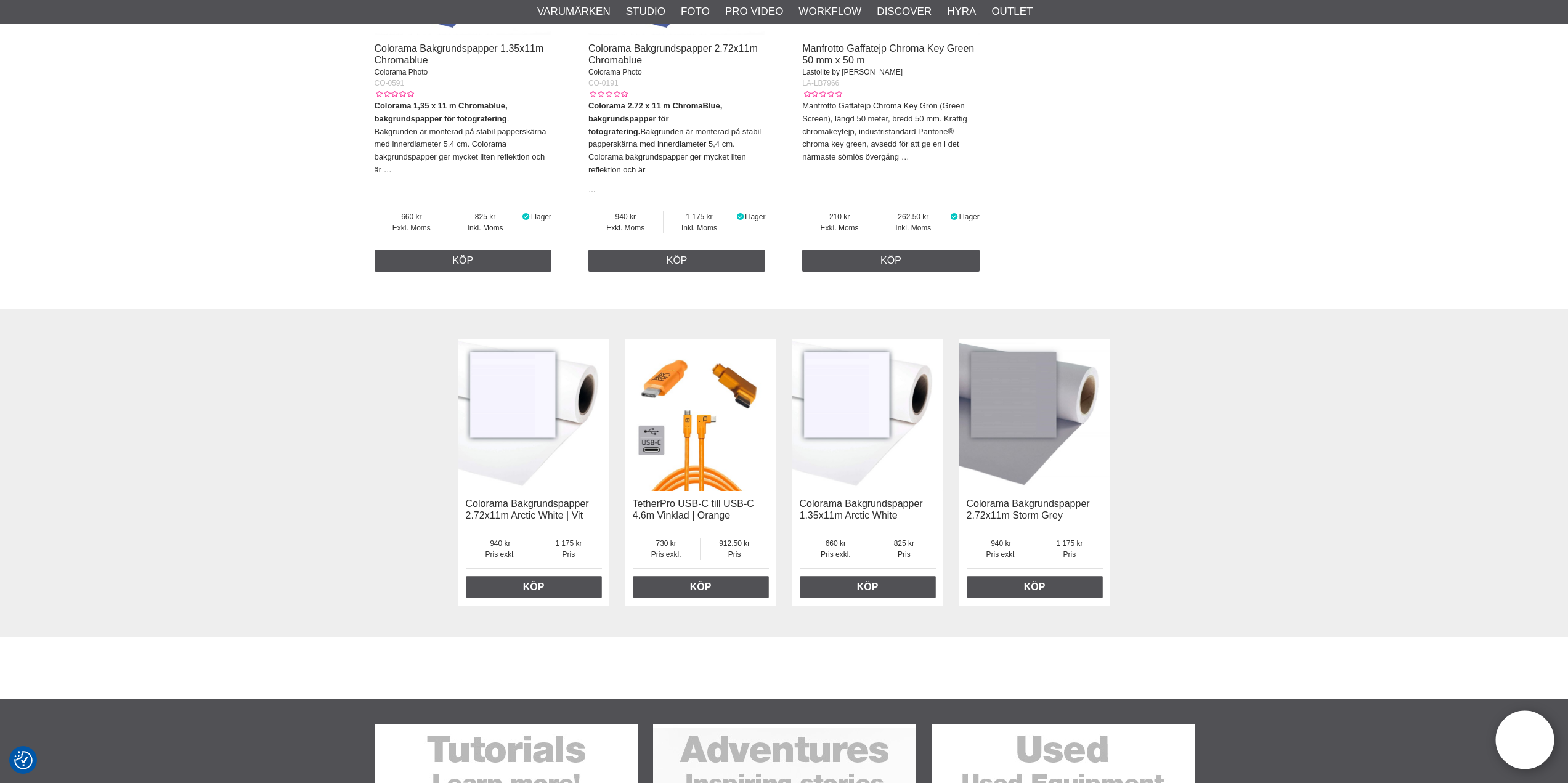
scroll to position [3389, 0]
